Goal: Ask a question

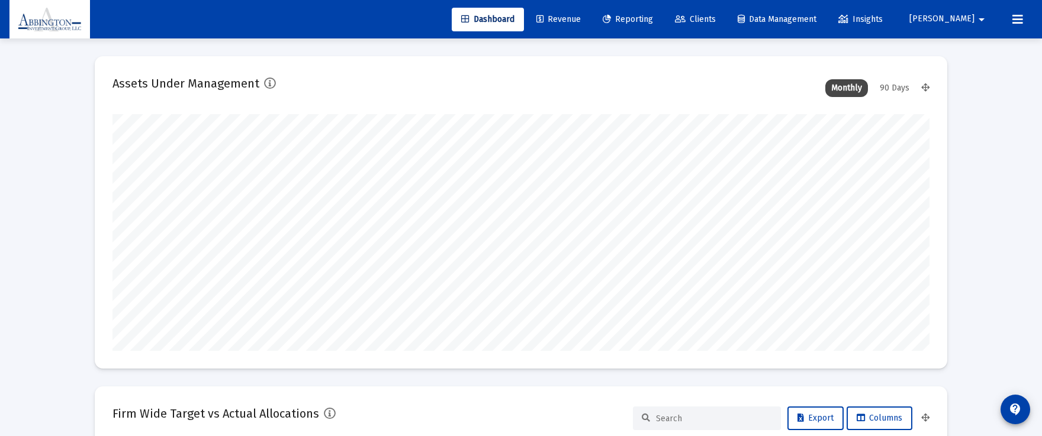
type input "[DATE]"
click at [1018, 22] on icon at bounding box center [1017, 19] width 11 height 14
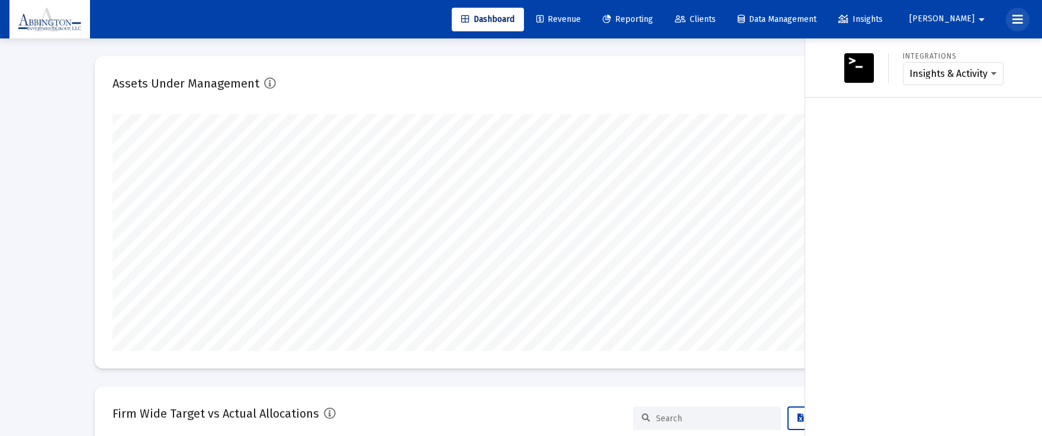
click at [1016, 22] on icon at bounding box center [1017, 19] width 11 height 14
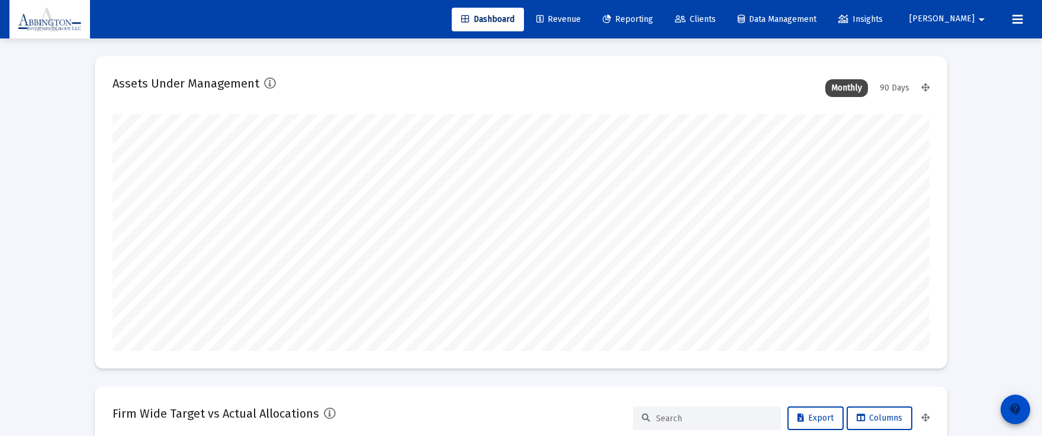
click at [1017, 410] on mat-icon "contact_support" at bounding box center [1015, 409] width 14 height 14
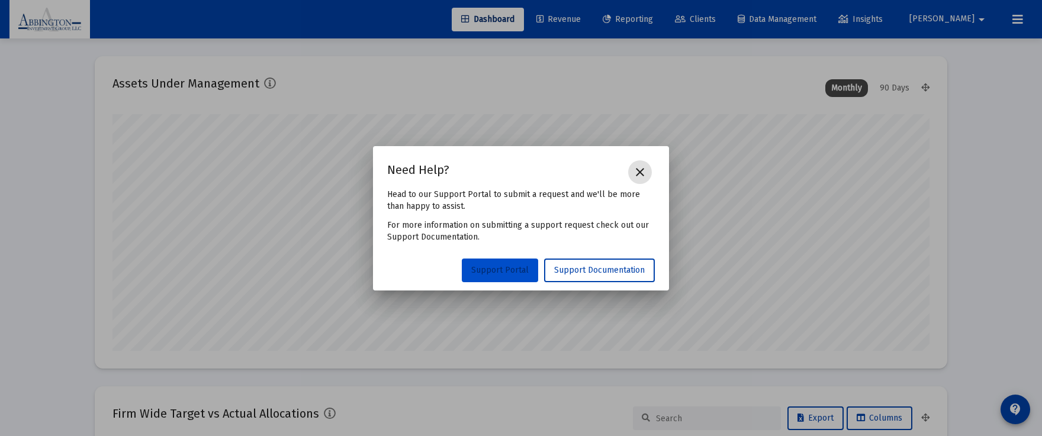
click at [520, 274] on span "Support Portal" at bounding box center [499, 270] width 57 height 10
click at [640, 170] on mat-icon "close" at bounding box center [640, 172] width 14 height 14
